Goal: Information Seeking & Learning: Learn about a topic

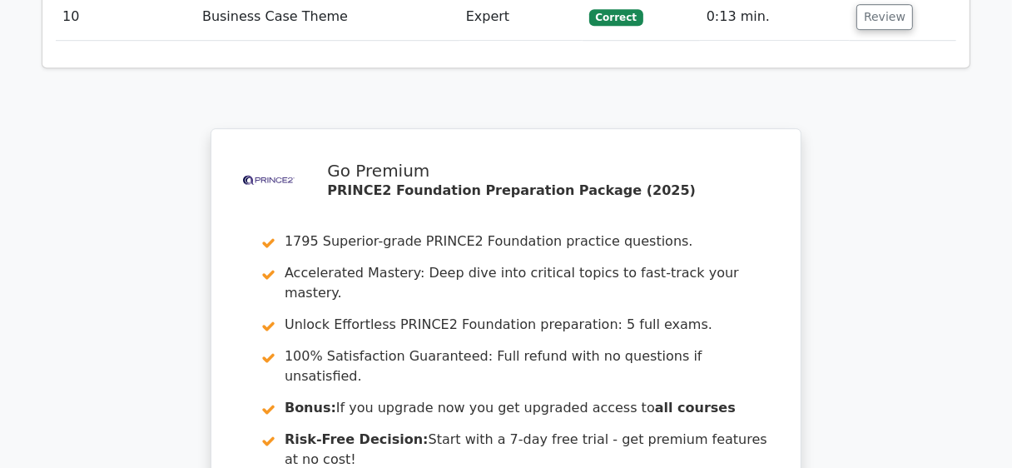
scroll to position [3828, 0]
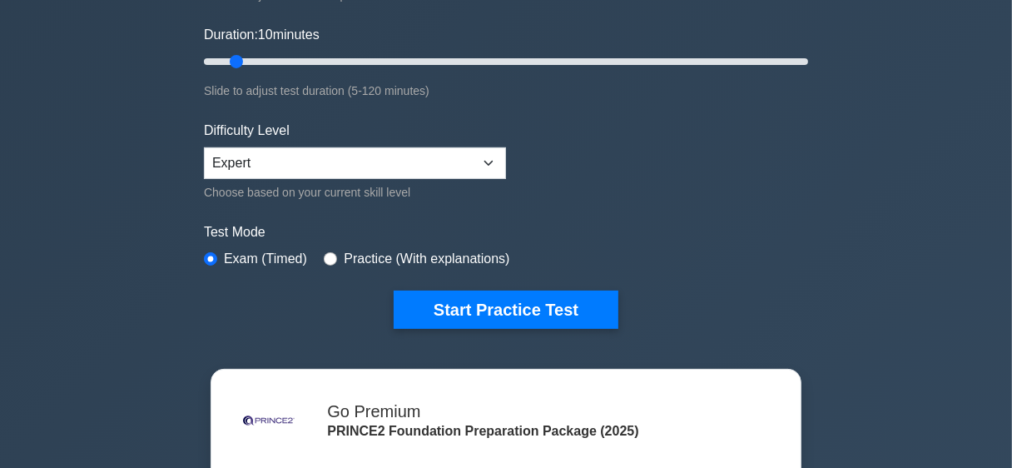
scroll to position [300, 0]
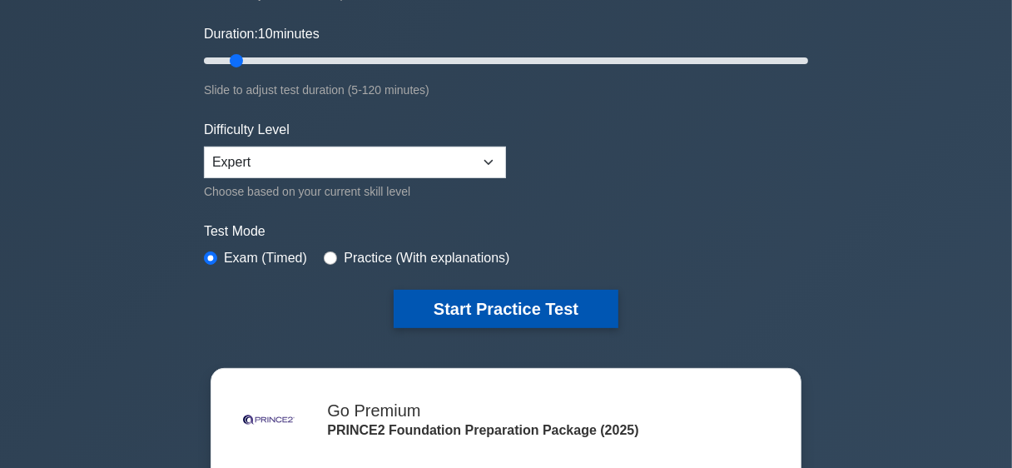
click at [563, 301] on button "Start Practice Test" at bounding box center [506, 309] width 225 height 38
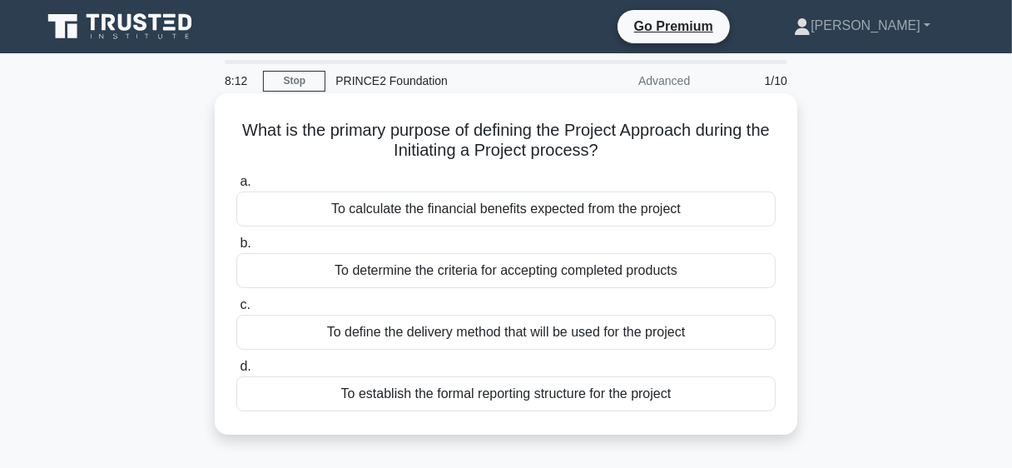
click at [619, 328] on div "To define the delivery method that will be used for the project" at bounding box center [505, 332] width 539 height 35
click at [236, 310] on input "c. To define the delivery method that will be used for the project" at bounding box center [236, 305] width 0 height 11
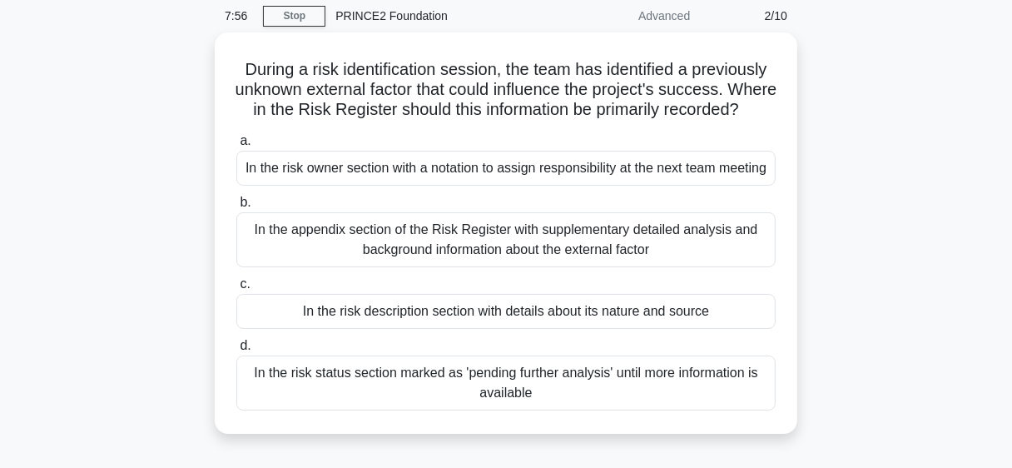
scroll to position [66, 0]
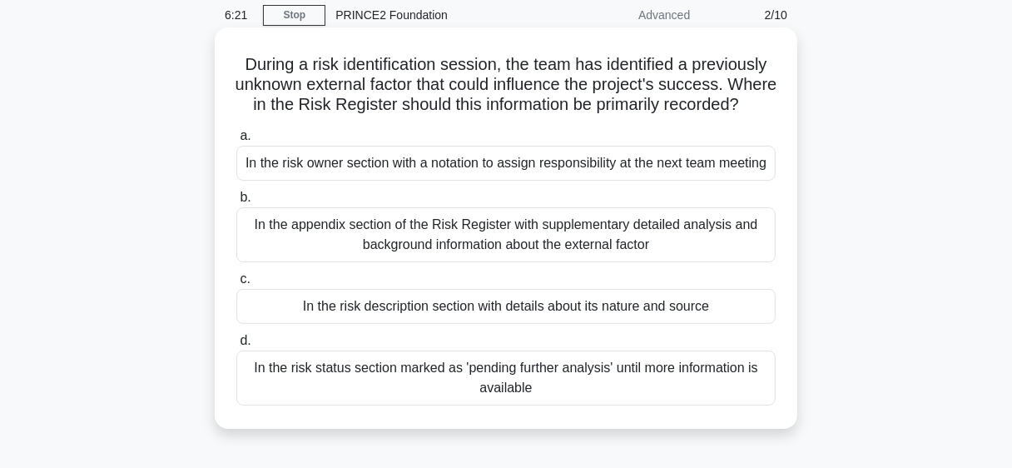
click at [467, 324] on div "In the risk description section with details about its nature and source" at bounding box center [505, 306] width 539 height 35
click at [236, 285] on input "c. In the risk description section with details about its nature and source" at bounding box center [236, 279] width 0 height 11
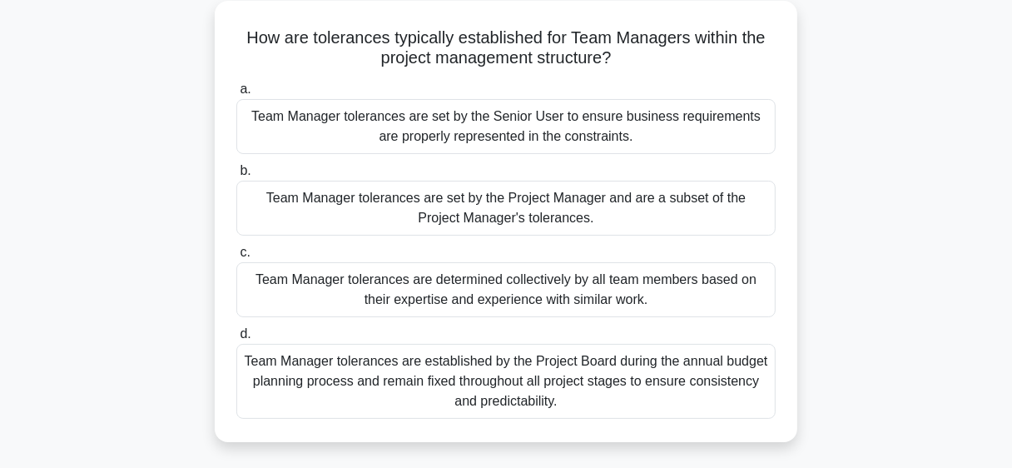
scroll to position [98, 0]
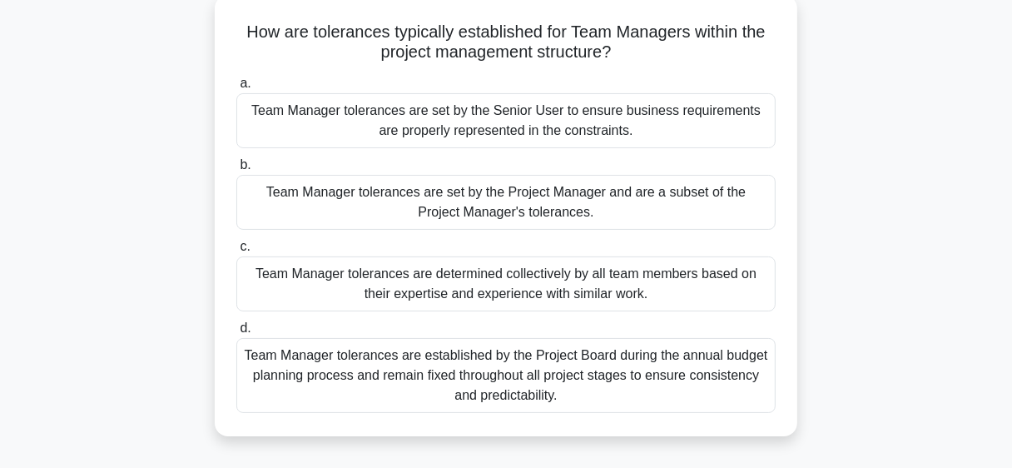
click at [625, 219] on div "Team Manager tolerances are set by the Project Manager and are a subset of the …" at bounding box center [505, 202] width 539 height 55
click at [236, 171] on input "b. Team Manager tolerances are set by the Project Manager and are a subset of t…" at bounding box center [236, 165] width 0 height 11
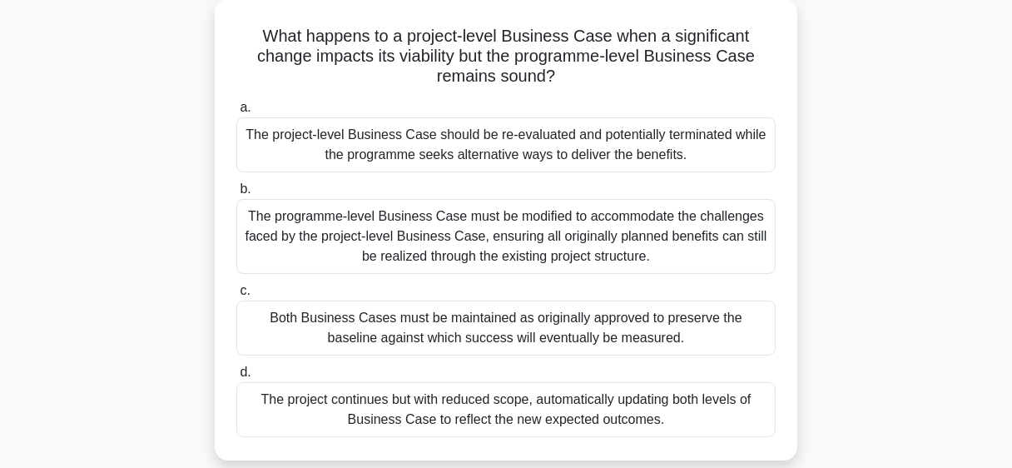
scroll to position [131, 0]
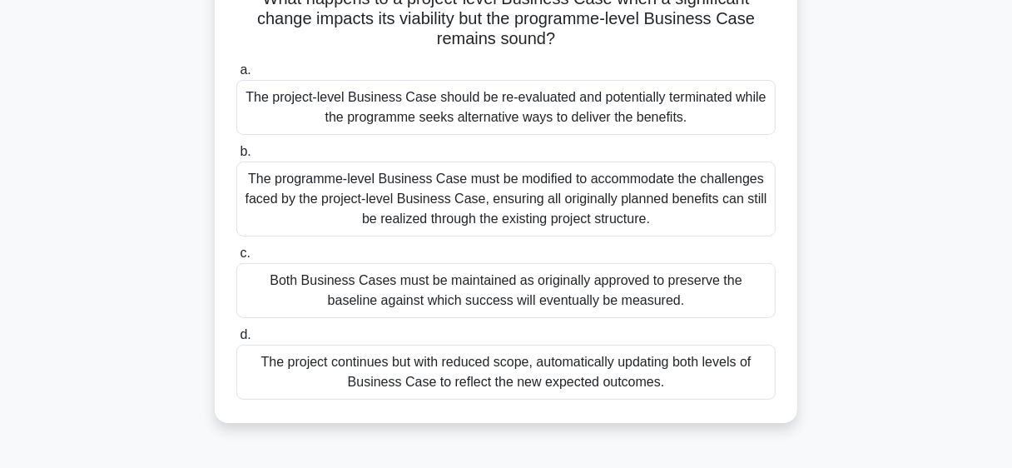
click at [530, 102] on div "The project-level Business Case should be re-evaluated and potentially terminat…" at bounding box center [505, 107] width 539 height 55
click at [236, 76] on input "a. The project-level Business Case should be re-evaluated and potentially termi…" at bounding box center [236, 70] width 0 height 11
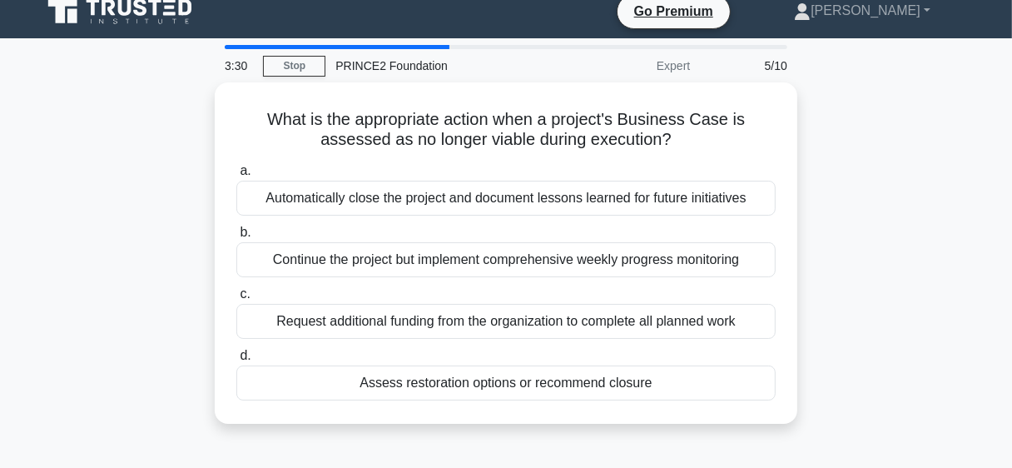
scroll to position [0, 0]
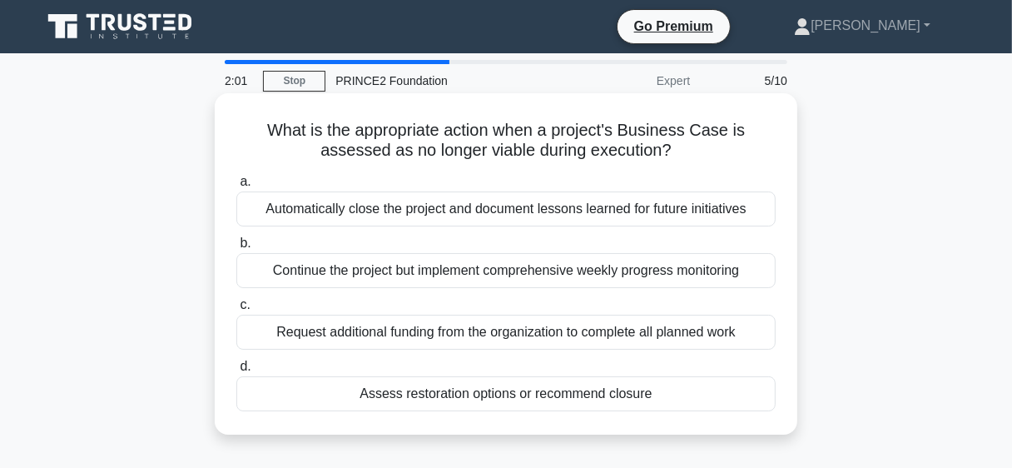
click at [479, 209] on div "Automatically close the project and document lessons learned for future initiat…" at bounding box center [505, 208] width 539 height 35
click at [236, 187] on input "a. Automatically close the project and document lessons learned for future init…" at bounding box center [236, 181] width 0 height 11
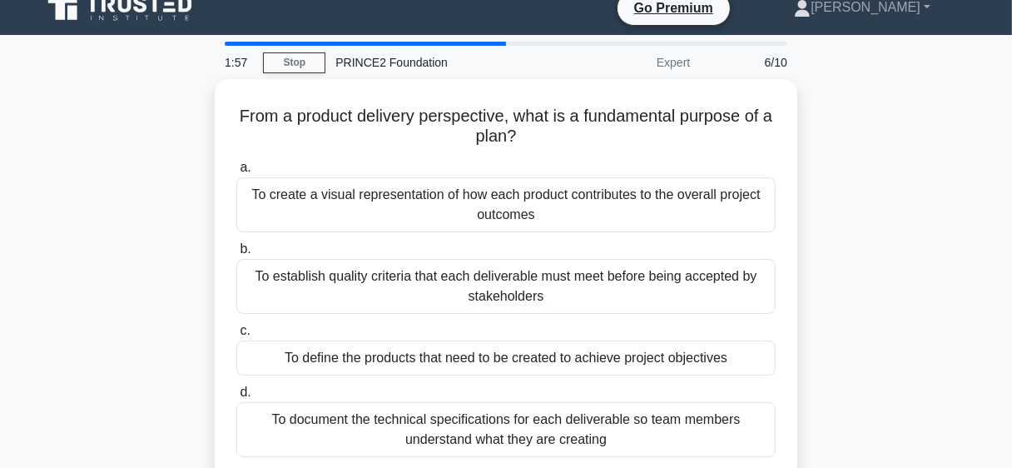
scroll to position [32, 0]
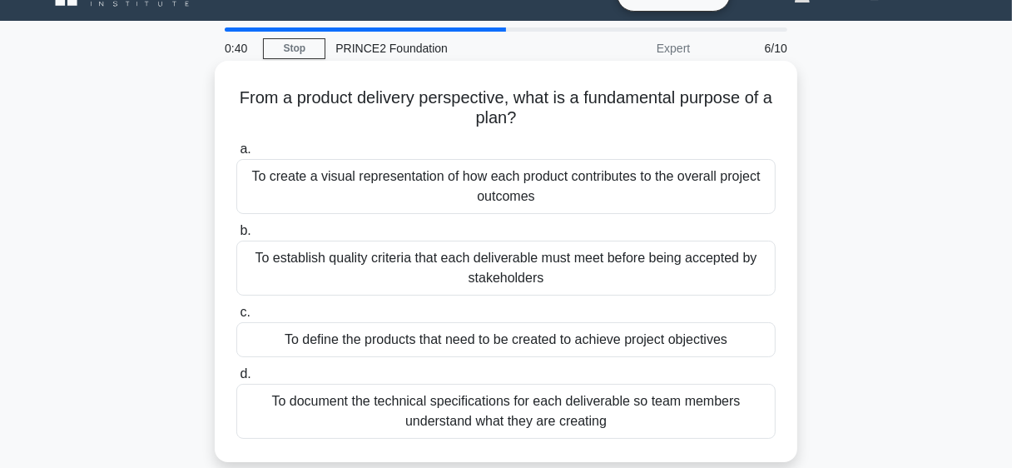
click at [524, 340] on div "To define the products that need to be created to achieve project objectives" at bounding box center [505, 339] width 539 height 35
click at [236, 318] on input "c. To define the products that need to be created to achieve project objectives" at bounding box center [236, 312] width 0 height 11
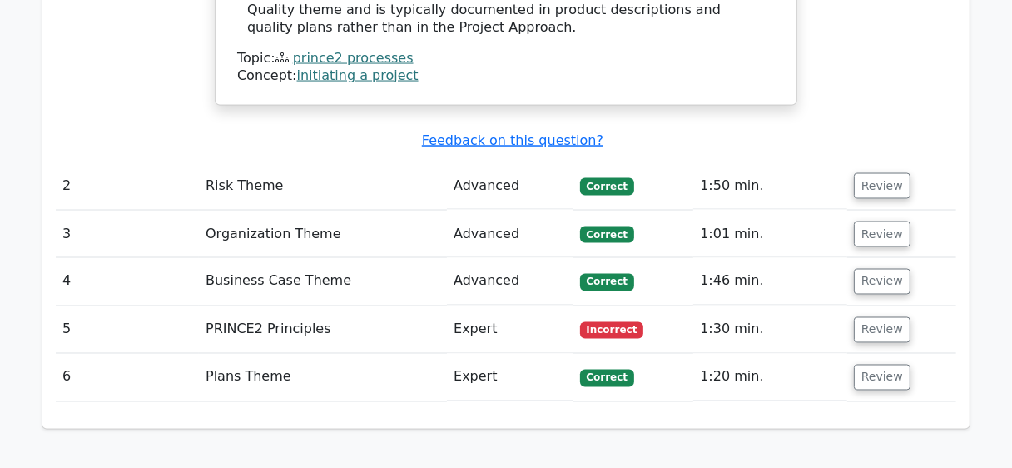
scroll to position [2095, 0]
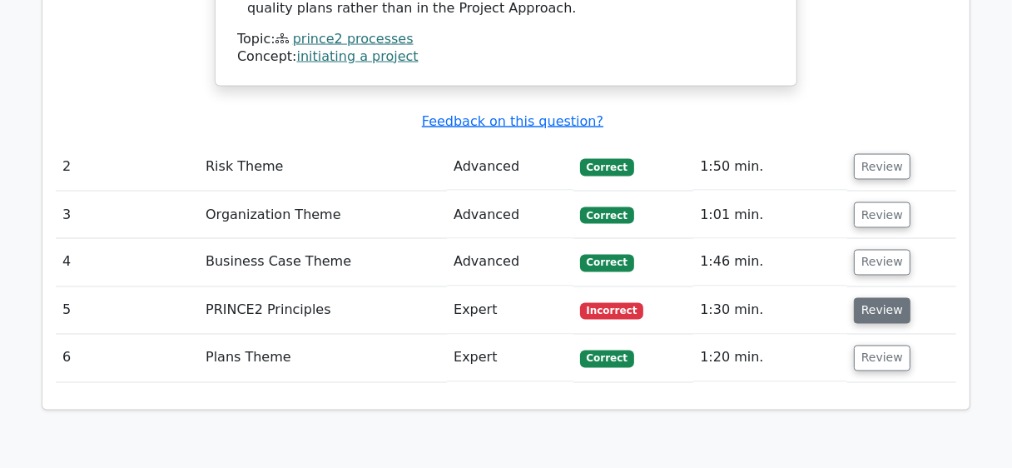
click at [883, 298] on button "Review" at bounding box center [882, 311] width 57 height 26
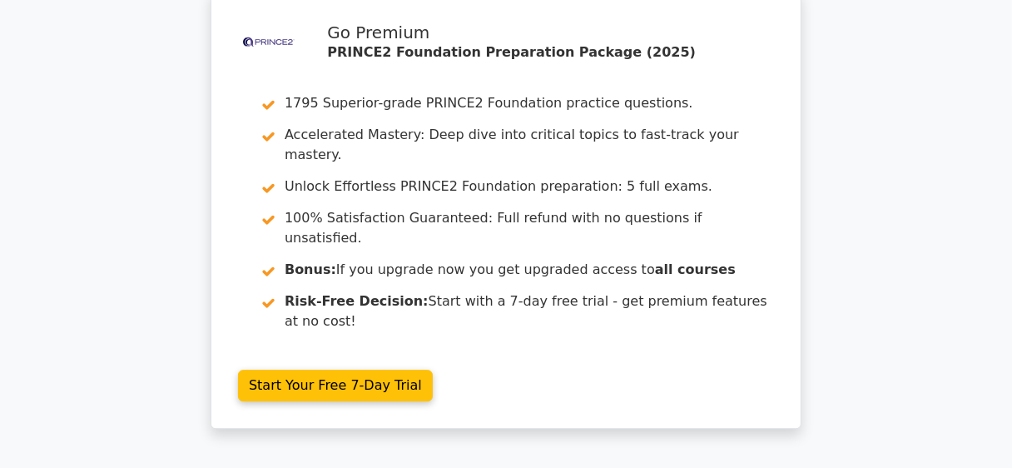
scroll to position [3513, 0]
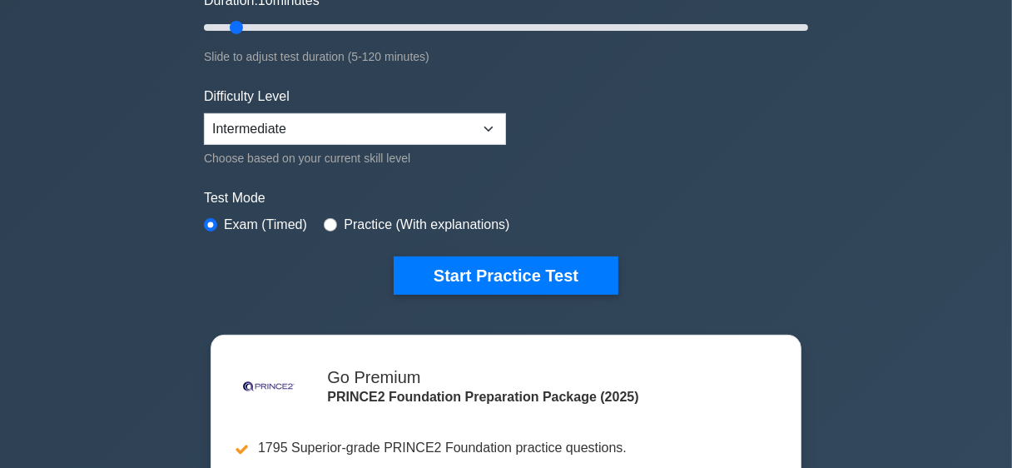
scroll to position [363, 0]
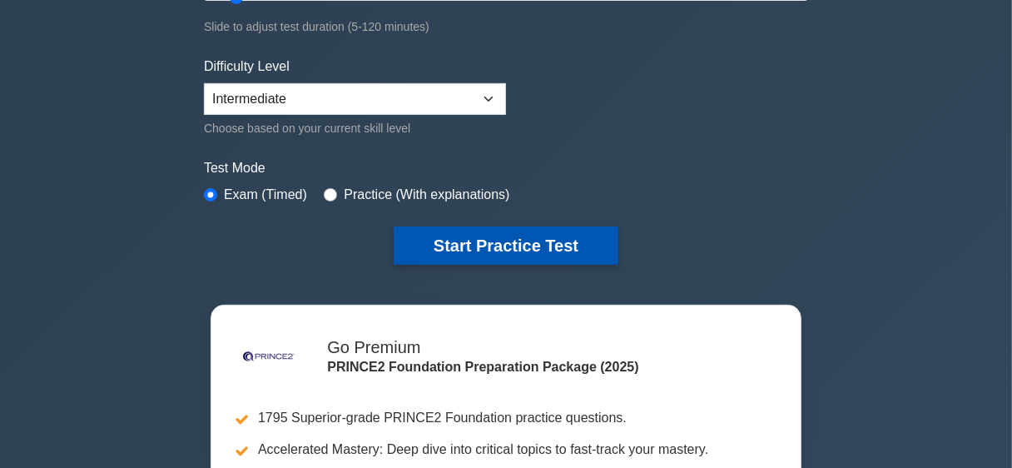
click at [533, 237] on button "Start Practice Test" at bounding box center [506, 245] width 225 height 38
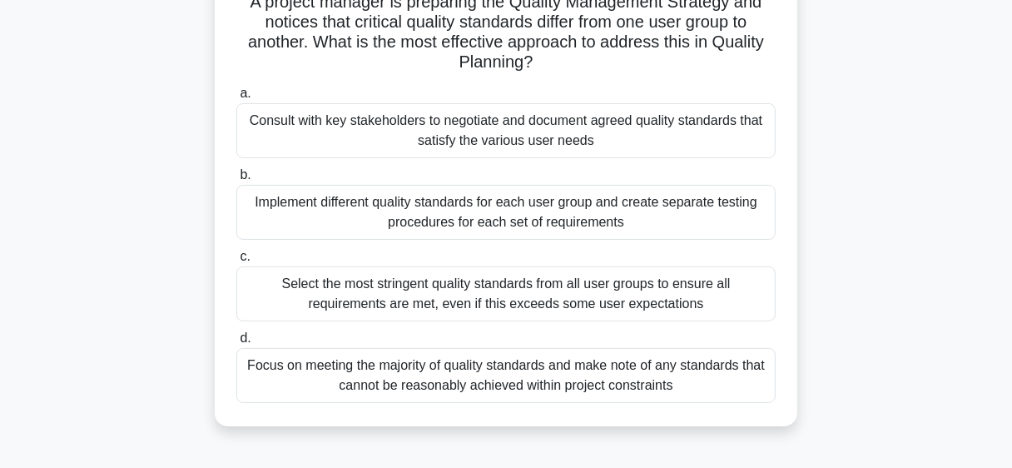
scroll to position [131, 0]
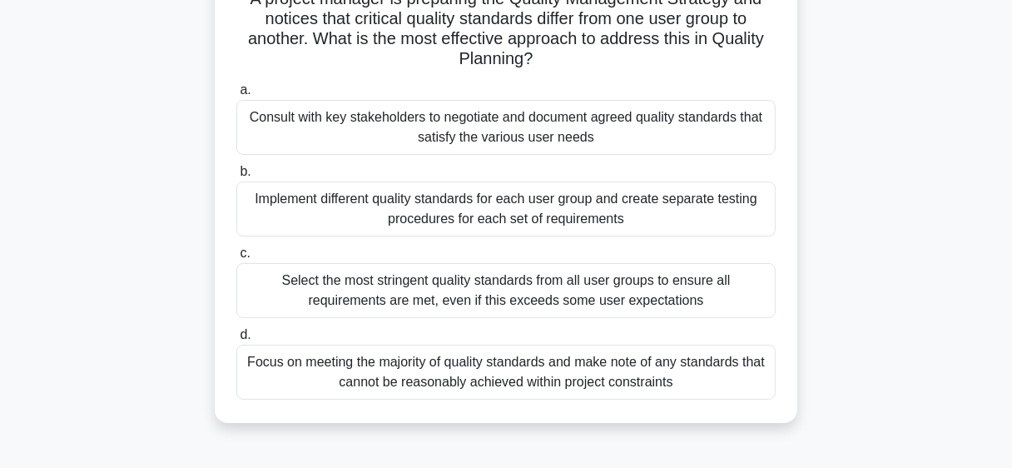
click at [556, 129] on div "Consult with key stakeholders to negotiate and document agreed quality standard…" at bounding box center [505, 127] width 539 height 55
click at [236, 96] on input "a. Consult with key stakeholders to negotiate and document agreed quality stand…" at bounding box center [236, 90] width 0 height 11
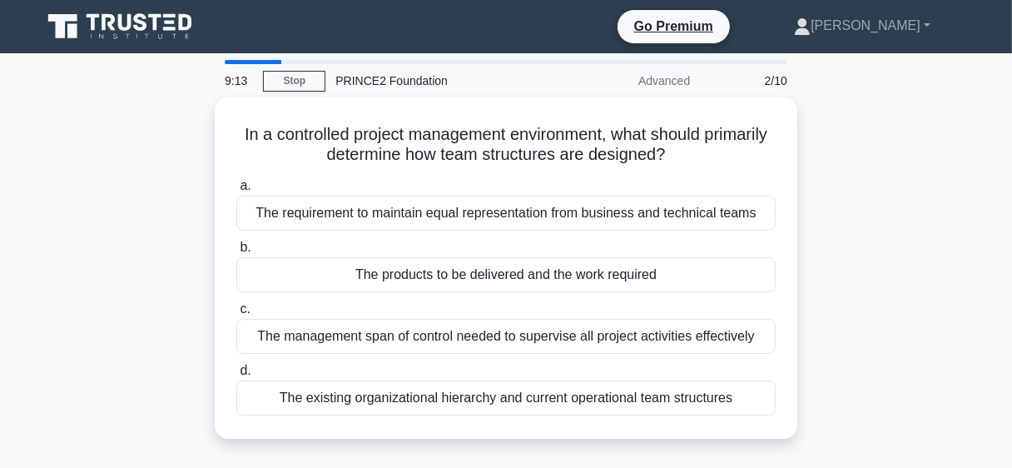
scroll to position [0, 0]
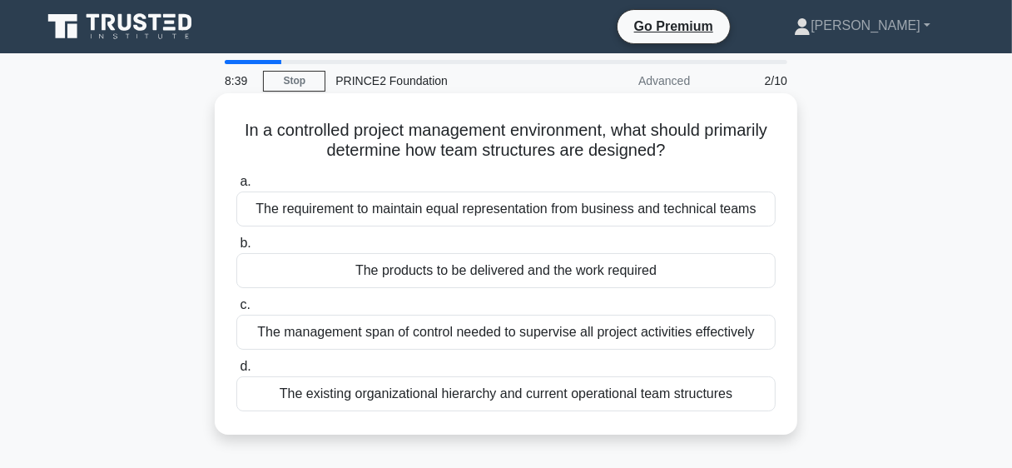
click at [465, 266] on div "The products to be delivered and the work required" at bounding box center [505, 270] width 539 height 35
click at [236, 249] on input "b. The products to be delivered and the work required" at bounding box center [236, 243] width 0 height 11
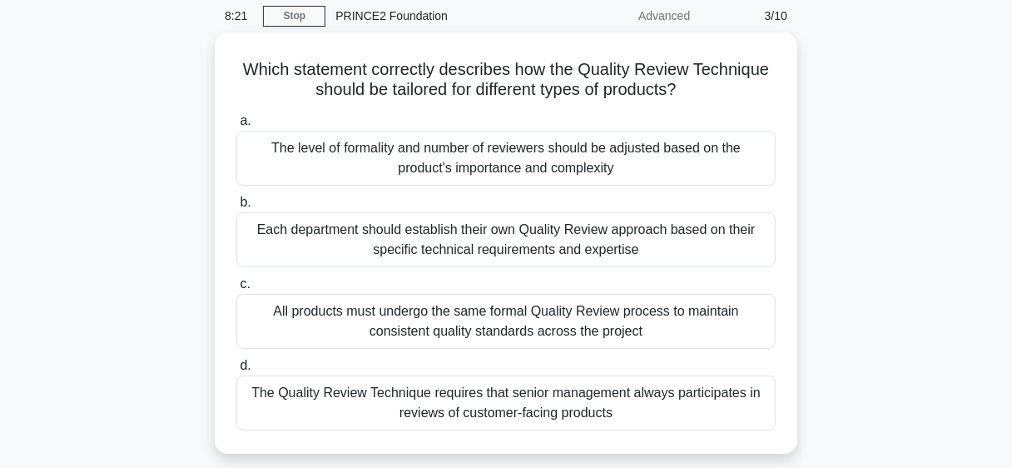
scroll to position [66, 0]
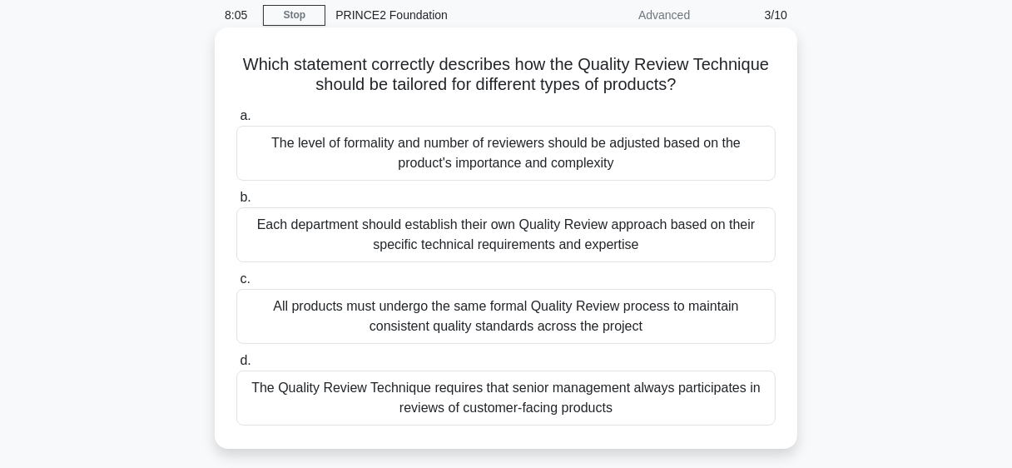
click at [628, 175] on div "The level of formality and number of reviewers should be adjusted based on the …" at bounding box center [505, 153] width 539 height 55
click at [236, 122] on input "a. The level of formality and number of reviewers should be adjusted based on t…" at bounding box center [236, 116] width 0 height 11
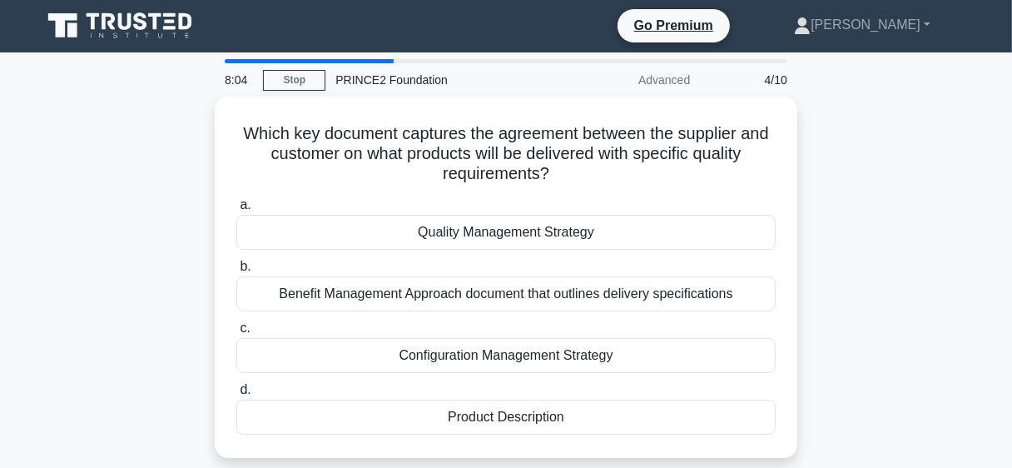
scroll to position [0, 0]
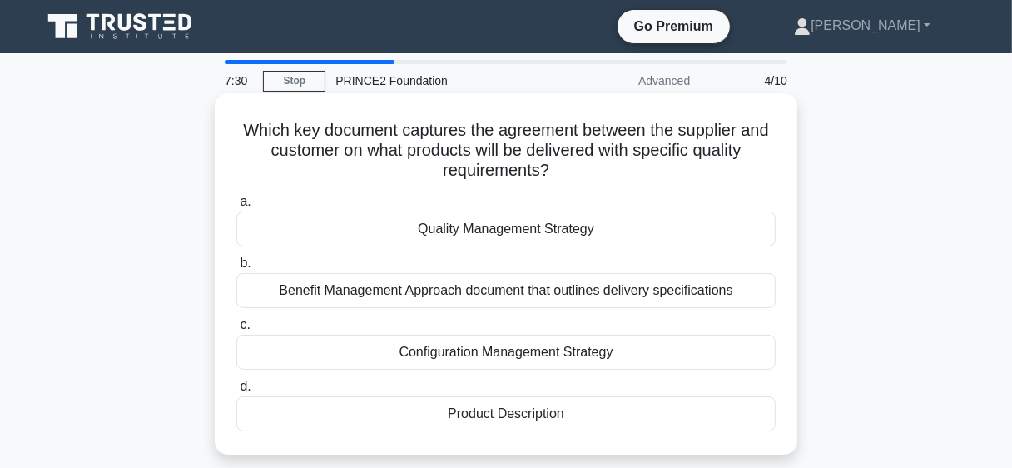
click at [420, 409] on div "Product Description" at bounding box center [505, 413] width 539 height 35
click at [236, 392] on input "d. Product Description" at bounding box center [236, 386] width 0 height 11
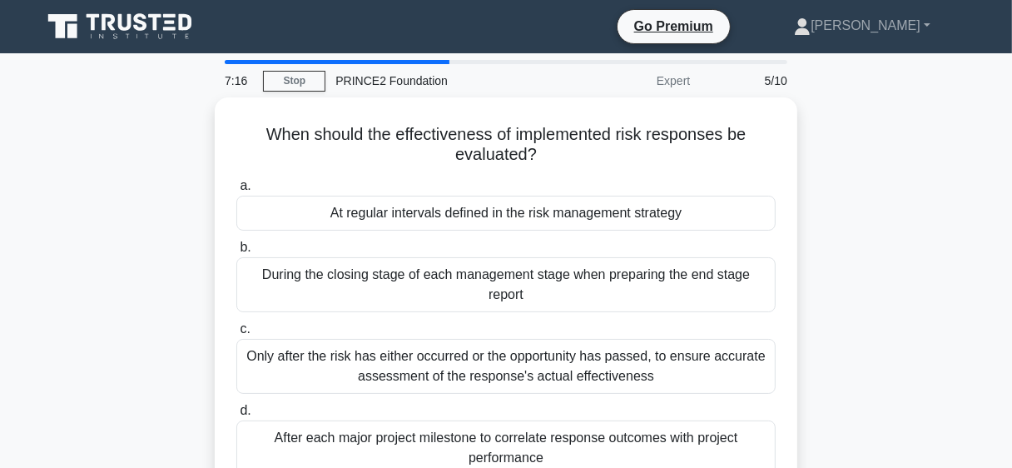
scroll to position [32, 0]
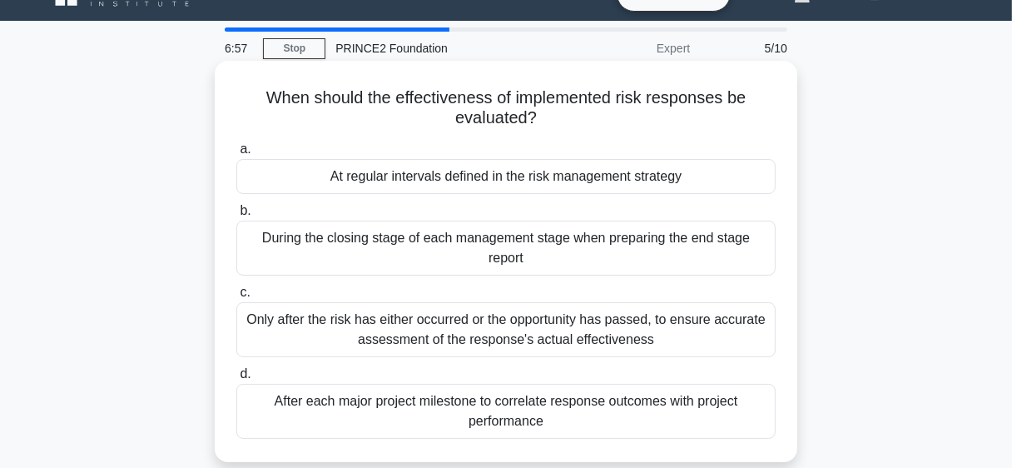
click at [580, 173] on div "At regular intervals defined in the risk management strategy" at bounding box center [505, 176] width 539 height 35
click at [236, 155] on input "a. At regular intervals defined in the risk management strategy" at bounding box center [236, 149] width 0 height 11
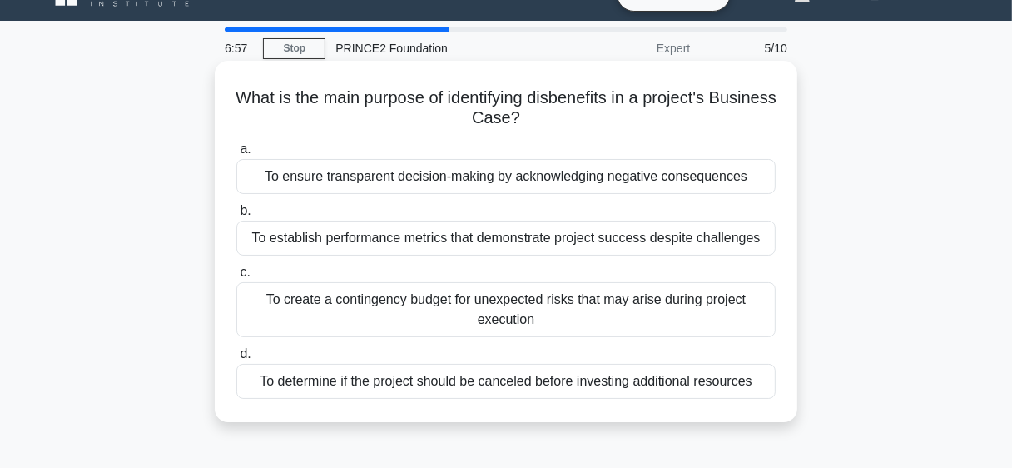
scroll to position [0, 0]
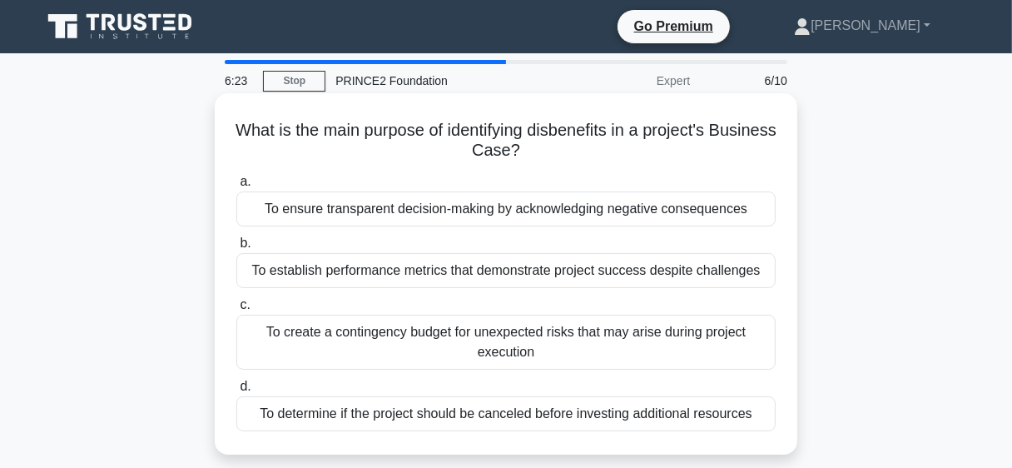
click at [672, 200] on div "To ensure transparent decision-making by acknowledging negative consequences" at bounding box center [505, 208] width 539 height 35
click at [236, 187] on input "a. To ensure transparent decision-making by acknowledging negative consequences" at bounding box center [236, 181] width 0 height 11
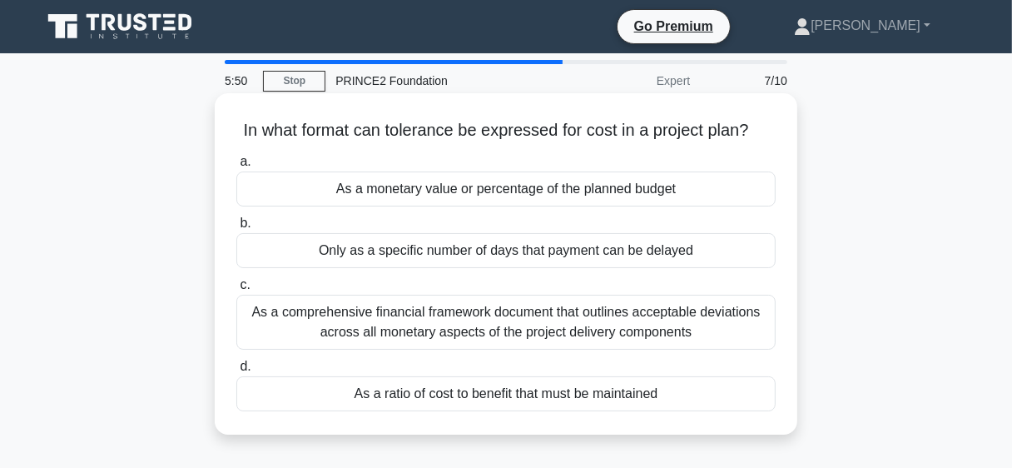
click at [644, 191] on div "As a monetary value or percentage of the planned budget" at bounding box center [505, 188] width 539 height 35
click at [236, 167] on input "a. As a monetary value or percentage of the planned budget" at bounding box center [236, 161] width 0 height 11
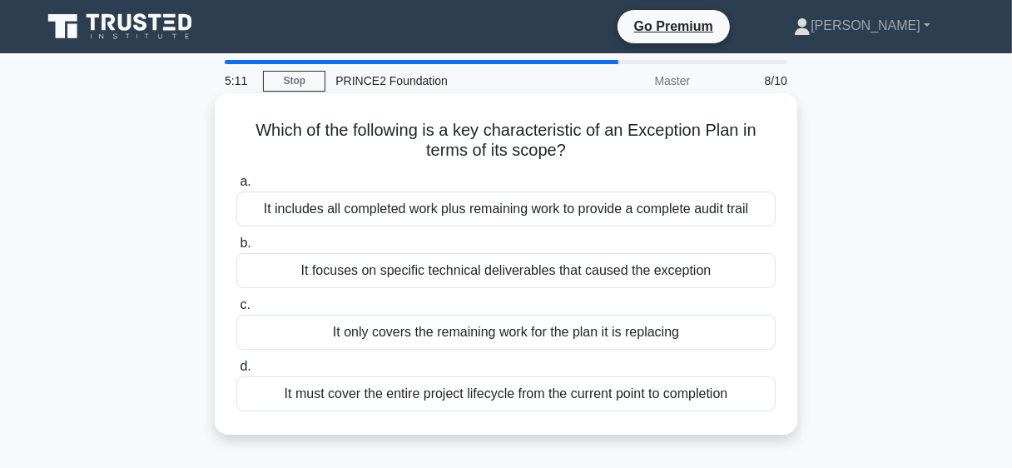
click at [590, 337] on div "It only covers the remaining work for the plan it is replacing" at bounding box center [505, 332] width 539 height 35
click at [236, 310] on input "c. It only covers the remaining work for the plan it is replacing" at bounding box center [236, 305] width 0 height 11
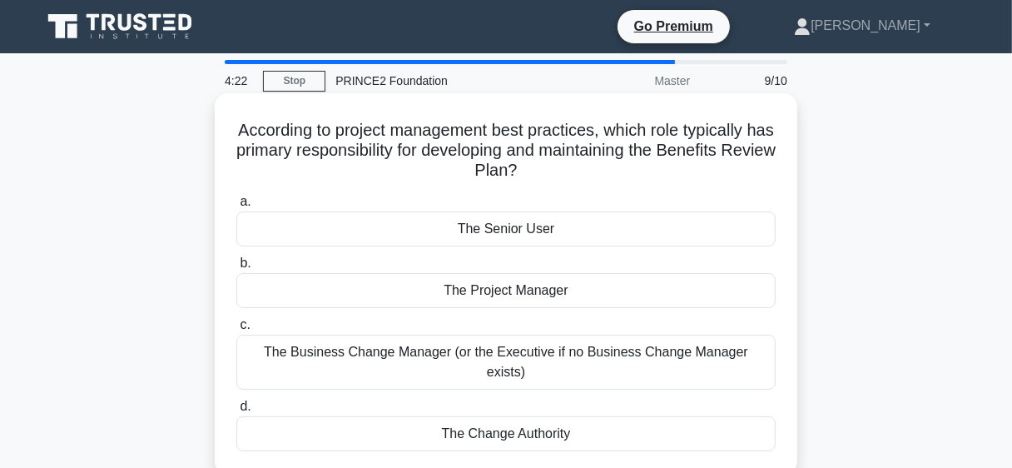
click at [591, 368] on div "The Business Change Manager (or the Executive if no Business Change Manager exi…" at bounding box center [505, 362] width 539 height 55
click at [236, 330] on input "c. The Business Change Manager (or the Executive if no Business Change Manager …" at bounding box center [236, 325] width 0 height 11
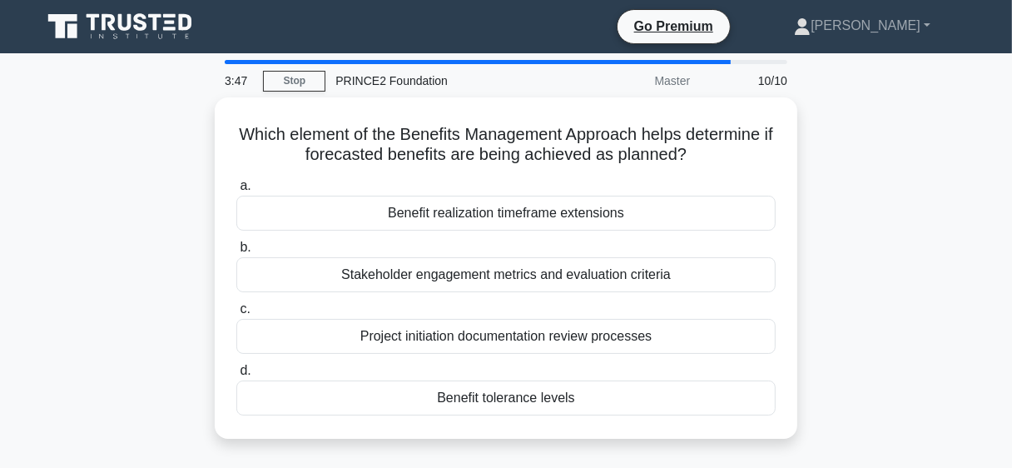
click at [916, 396] on div "Which element of the Benefits Management Approach helps determine if forecasted…" at bounding box center [506, 277] width 949 height 361
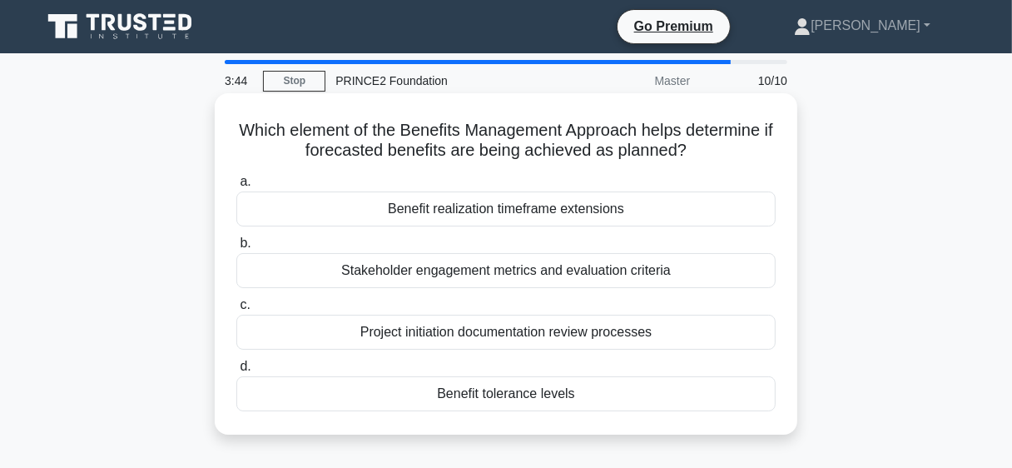
click at [716, 280] on div "Stakeholder engagement metrics and evaluation criteria" at bounding box center [505, 270] width 539 height 35
click at [236, 249] on input "b. Stakeholder engagement metrics and evaluation criteria" at bounding box center [236, 243] width 0 height 11
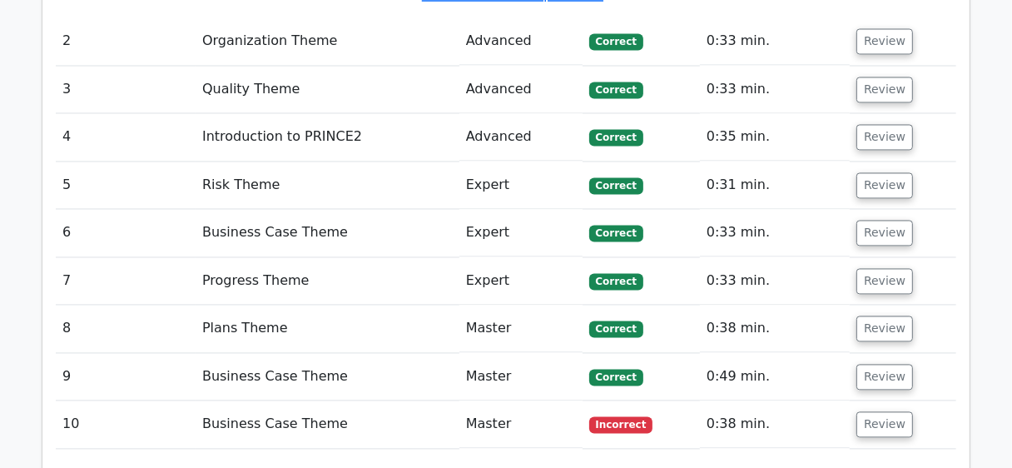
scroll to position [2419, 0]
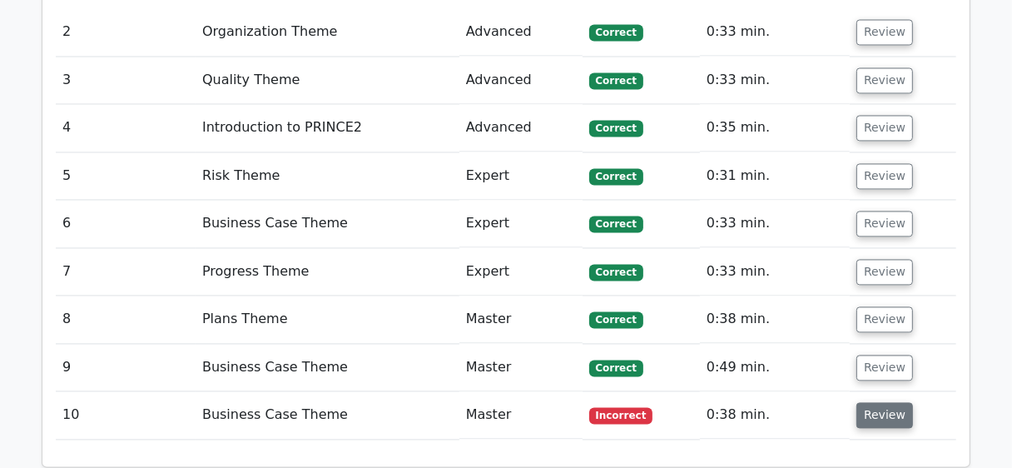
click at [881, 402] on button "Review" at bounding box center [884, 415] width 57 height 26
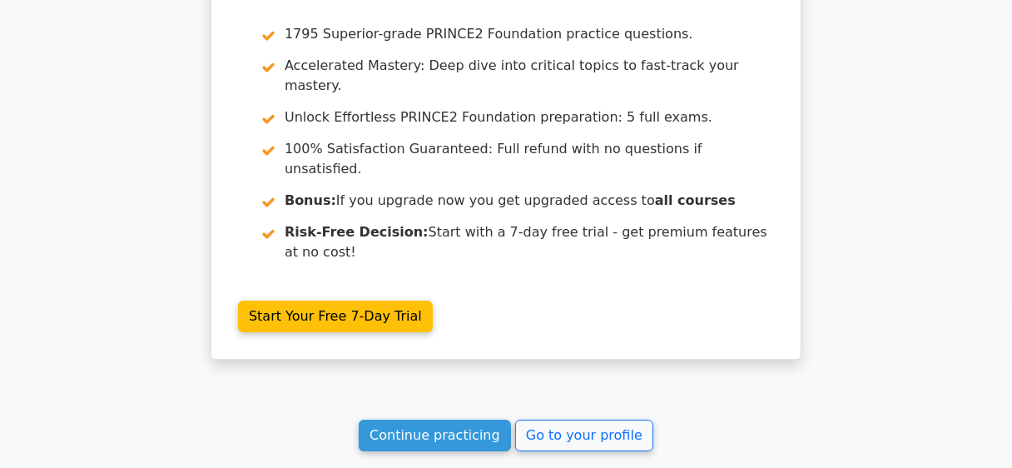
scroll to position [3934, 0]
